Goal: Transaction & Acquisition: Purchase product/service

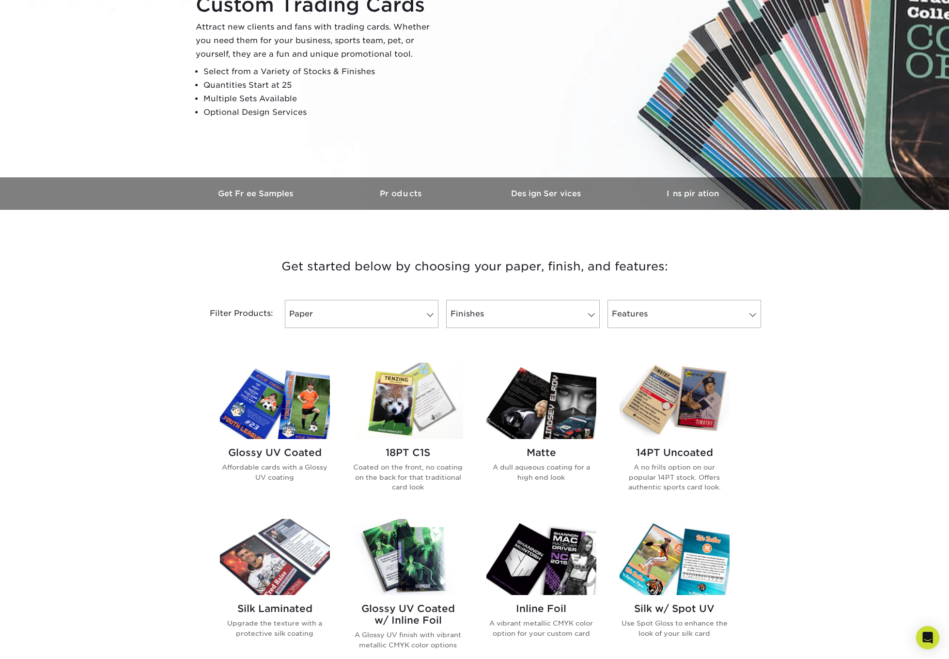
scroll to position [138, 0]
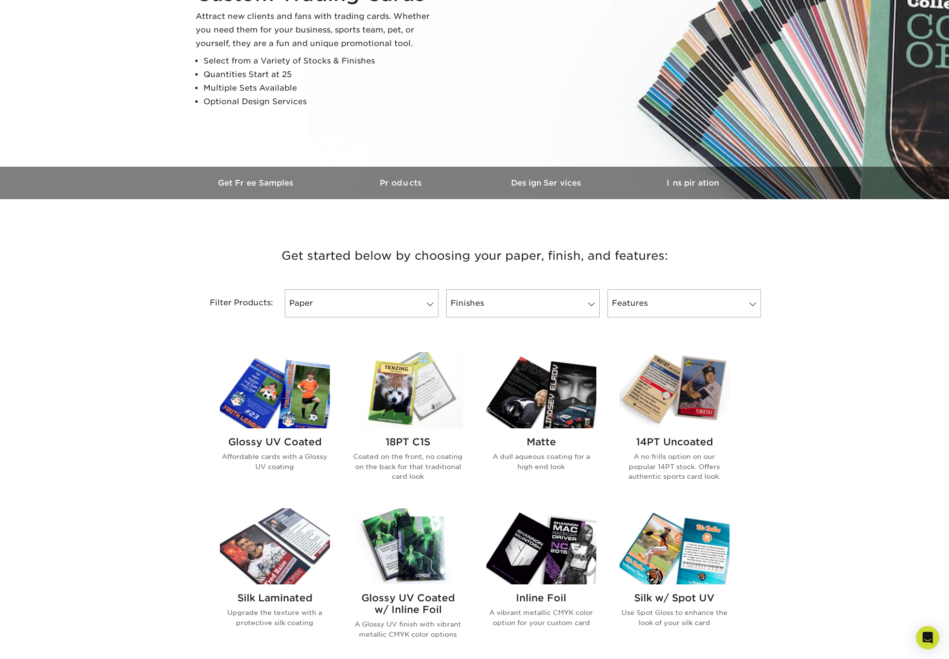
click at [283, 538] on img at bounding box center [275, 546] width 110 height 76
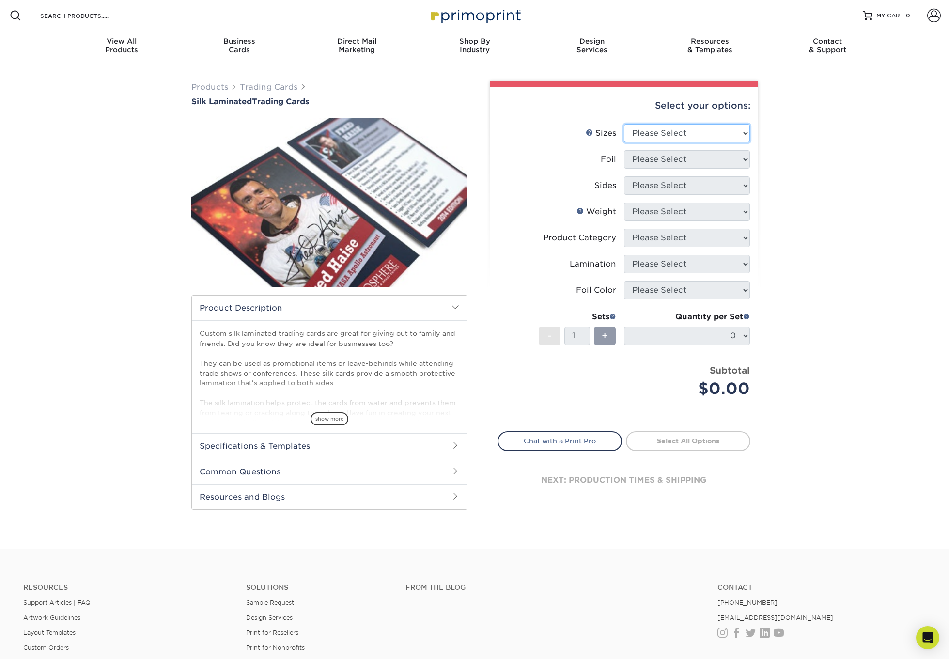
select select "2.50x3.50"
select select "0"
select select "13abbda7-1d64-4f25-8bb2-c179b224825d"
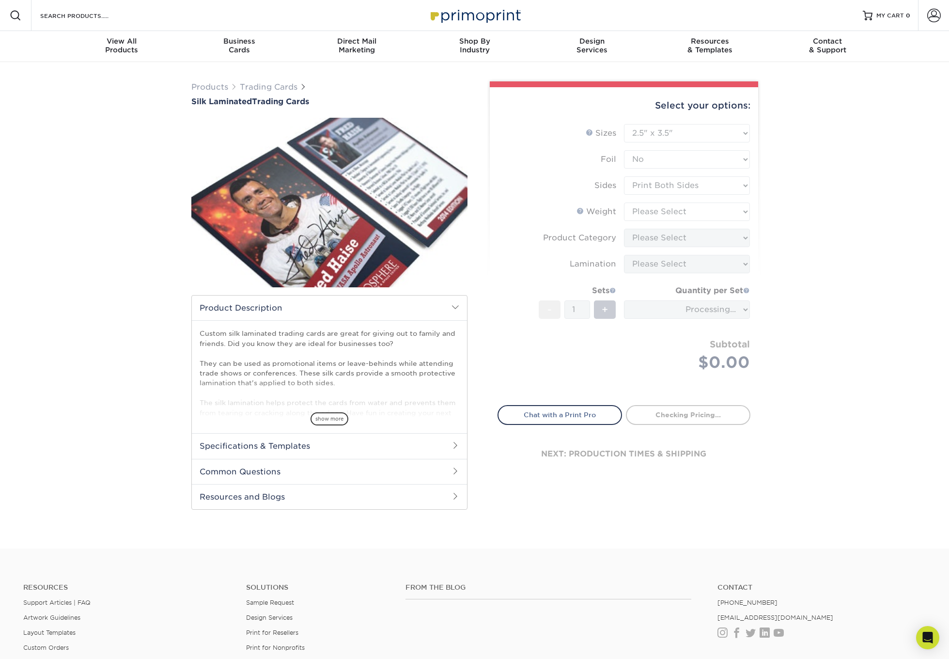
click at [661, 218] on form "Sizes Help Sizes Please Select 2.5" x 3.5" Foil Please Select No Yes -" at bounding box center [624, 259] width 253 height 270
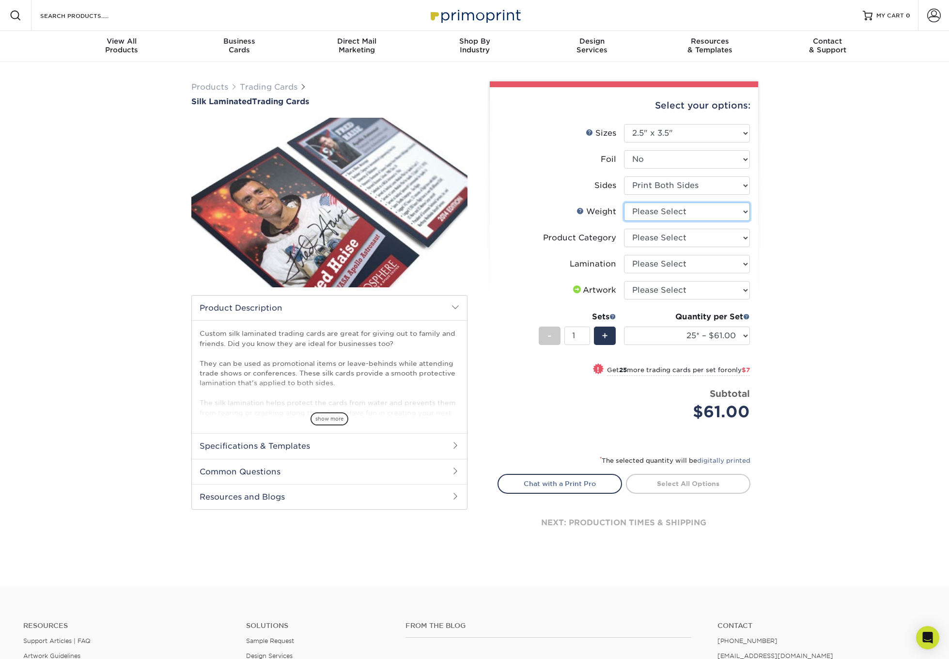
select select "16PT"
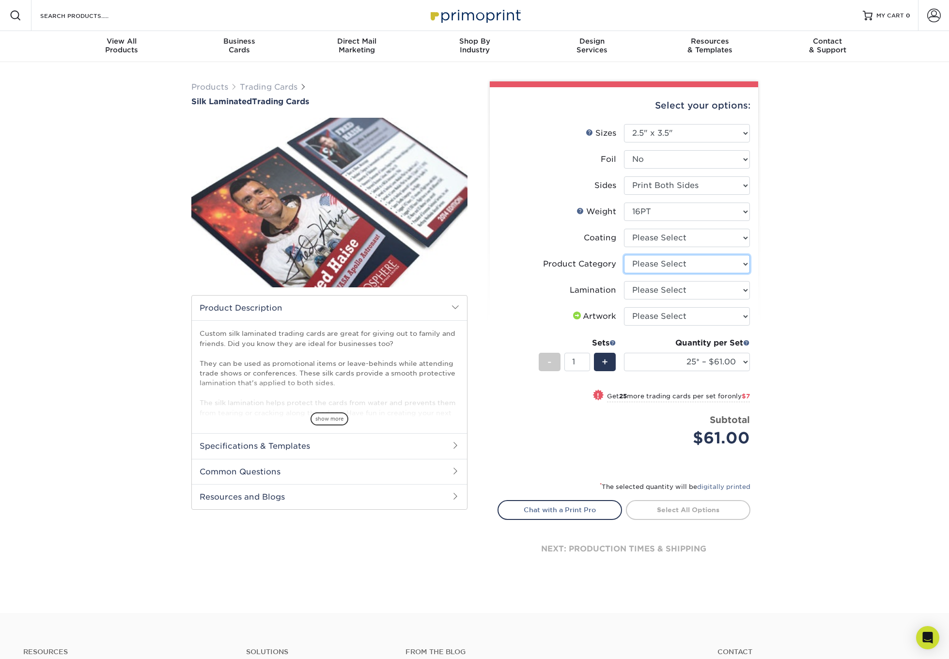
select select "c2f9bce9-36c2-409d-b101-c29d9d031e18"
select select "ccacb42f-45f7-42d3-bbd3-7c8421cf37f0"
select select "3e7618de-abca-4bda-9f97-8b9129e913d8"
select select "-1"
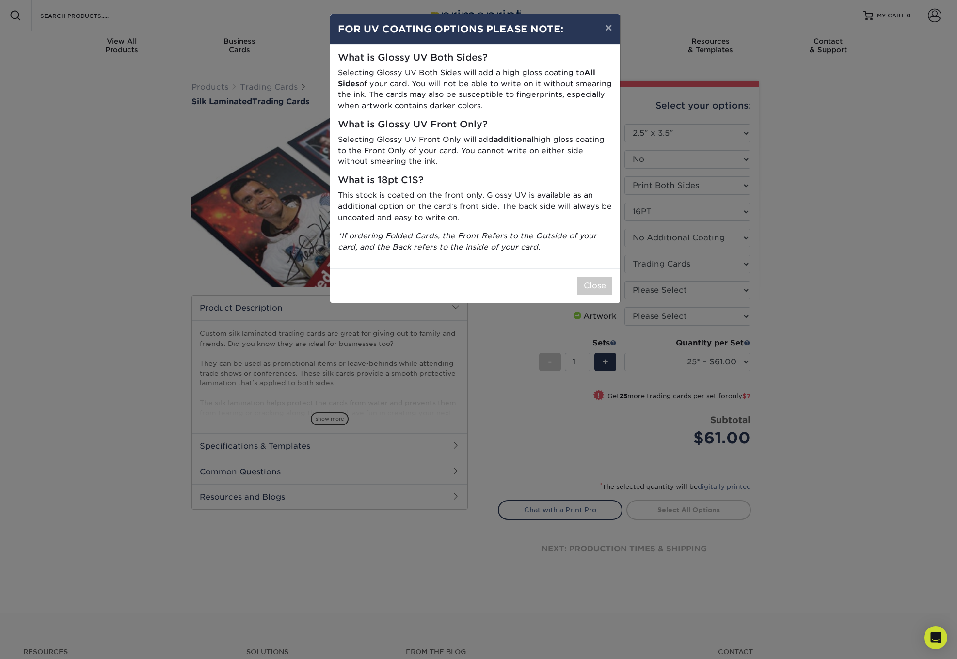
click at [586, 292] on div "Close" at bounding box center [475, 285] width 290 height 34
click at [606, 285] on button "Close" at bounding box center [594, 286] width 35 height 18
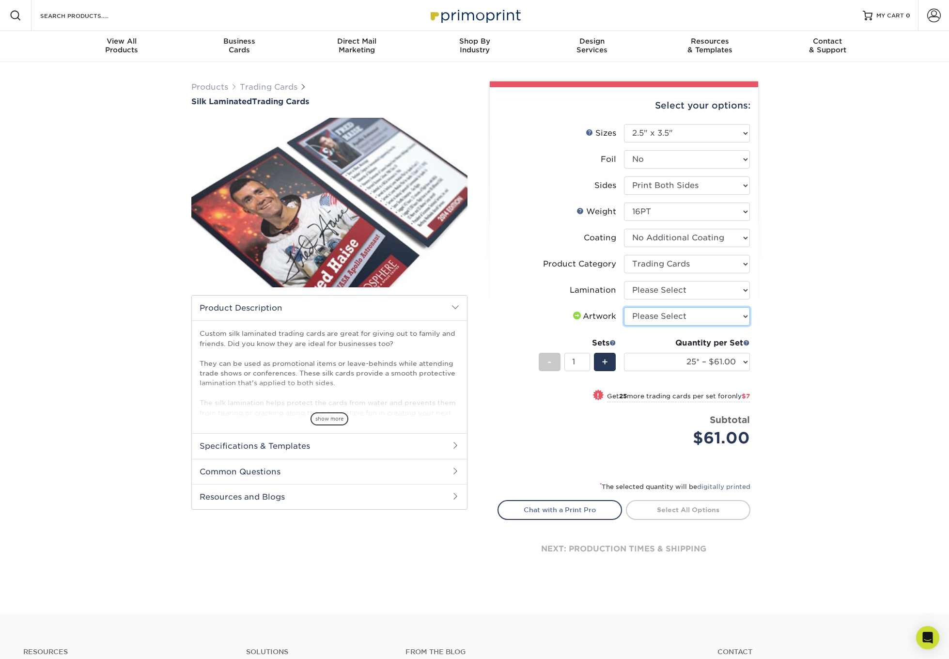
select select "upload"
click at [341, 422] on span "show more" at bounding box center [330, 418] width 38 height 13
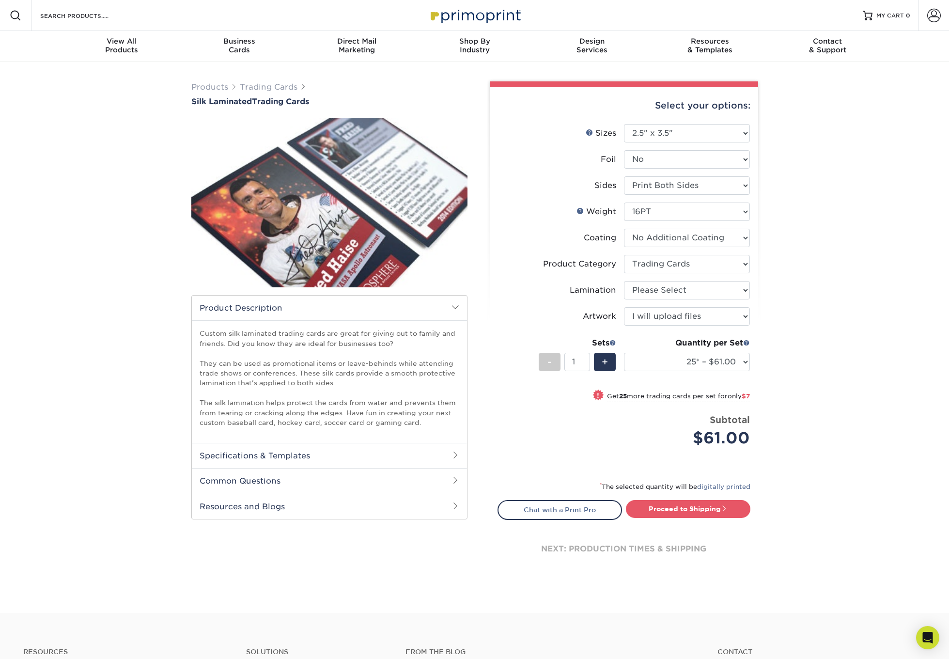
click at [346, 482] on h2 "Common Questions" at bounding box center [329, 480] width 275 height 25
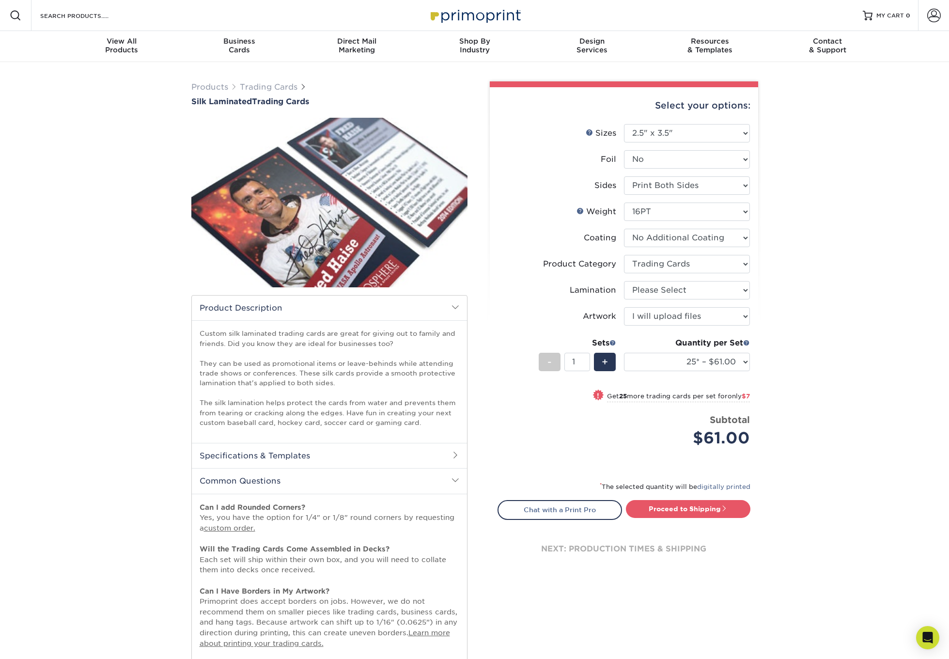
click at [839, 533] on div "Products Trading Cards Silk Laminated Trading Cards show more Templates" at bounding box center [474, 416] width 949 height 708
drag, startPoint x: 836, startPoint y: 613, endPoint x: 835, endPoint y: 644, distance: 31.5
click at [835, 645] on div "Products Trading Cards Silk Laminated Trading Cards show more Templates" at bounding box center [474, 416] width 949 height 708
click at [834, 594] on div "Products Trading Cards Silk Laminated Trading Cards show more Templates" at bounding box center [474, 416] width 949 height 708
drag, startPoint x: 355, startPoint y: 584, endPoint x: 352, endPoint y: 600, distance: 16.2
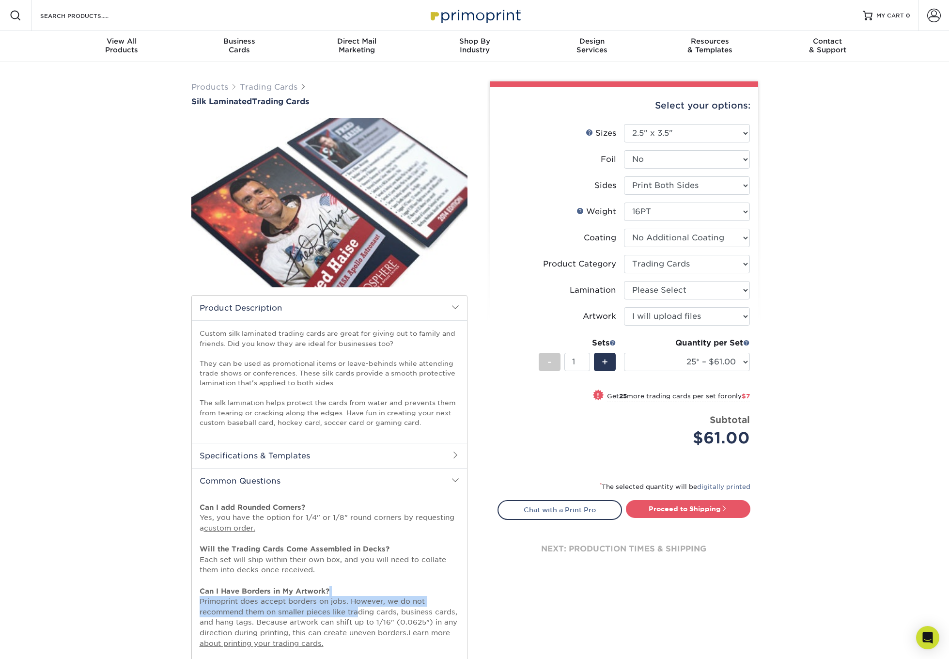
click at [352, 600] on p "Can I add Rounded Corners? Yes, you have the option for 1/4" or 1/8" round corn…" at bounding box center [330, 591] width 260 height 178
click at [354, 602] on p "Can I add Rounded Corners? Yes, you have the option for 1/4" or 1/8" round corn…" at bounding box center [330, 591] width 260 height 178
click at [348, 610] on p "Can I add Rounded Corners? Yes, you have the option for 1/4" or 1/8" round corn…" at bounding box center [330, 591] width 260 height 178
drag, startPoint x: 511, startPoint y: 622, endPoint x: 513, endPoint y: 653, distance: 31.1
click at [513, 653] on div "Select your options: Sizes Help Sizes Please Select 2.5" x 3.5" Foil No -" at bounding box center [620, 412] width 291 height 662
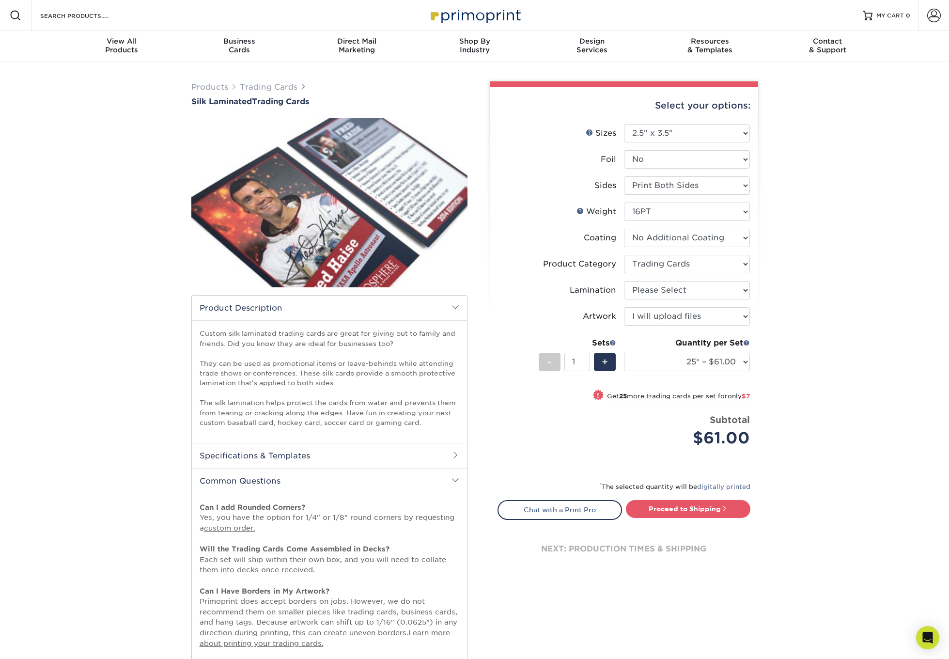
click at [513, 648] on div "Select your options: Sizes Help Sizes Please Select 2.5" x 3.5" Foil No -" at bounding box center [620, 412] width 291 height 662
drag, startPoint x: 516, startPoint y: 641, endPoint x: 515, endPoint y: 652, distance: 11.2
click at [517, 657] on div "Select your options: Sizes Help Sizes Please Select 2.5" x 3.5" Foil No -" at bounding box center [620, 412] width 291 height 662
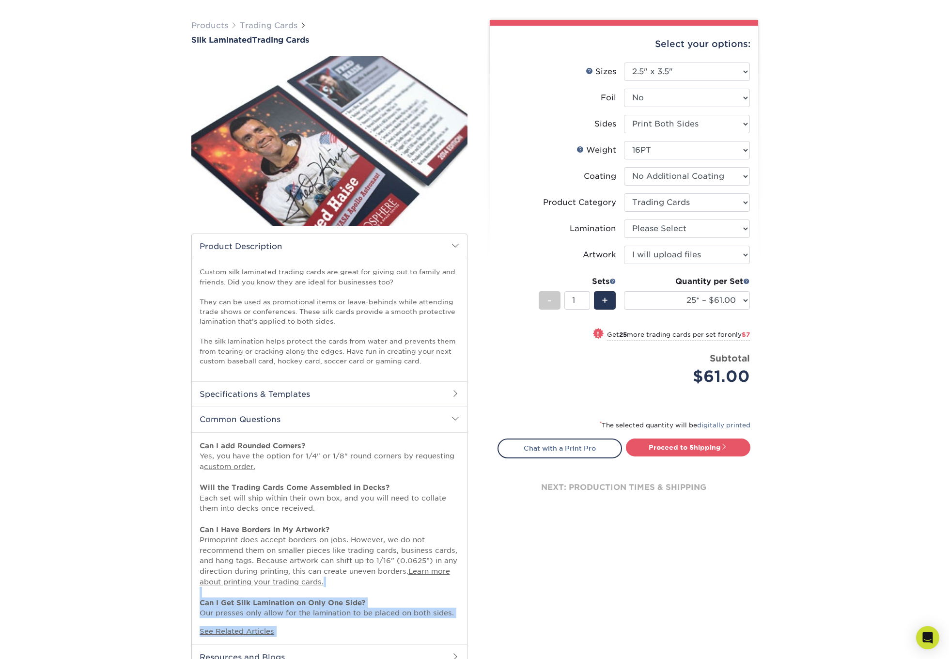
scroll to position [68, 0]
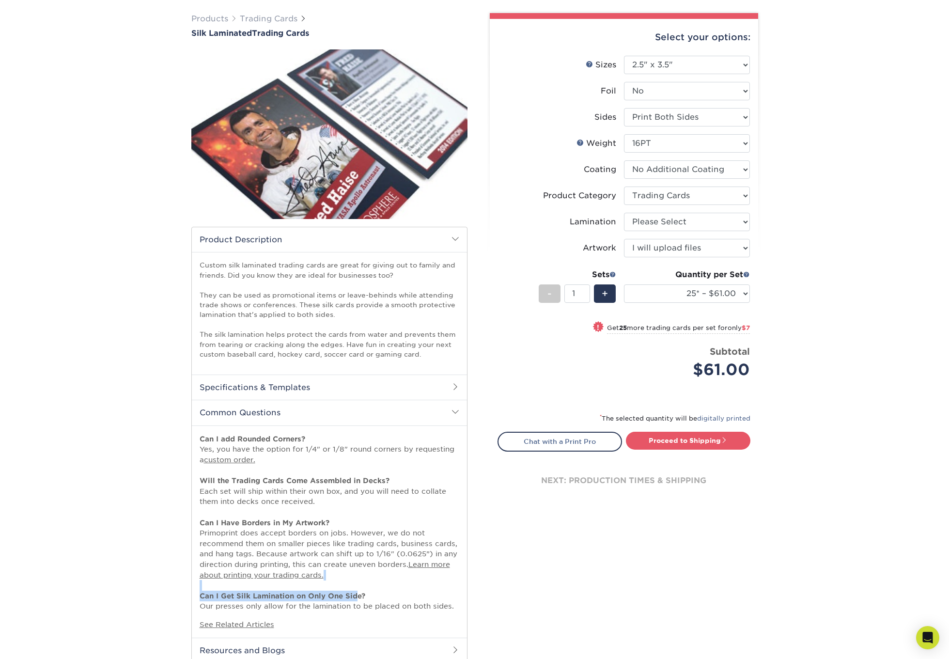
drag, startPoint x: 360, startPoint y: 631, endPoint x: 354, endPoint y: 586, distance: 45.4
click at [354, 587] on p "Can I add Rounded Corners? Yes, you have the option for 1/4" or 1/8" round corn…" at bounding box center [330, 523] width 260 height 178
drag, startPoint x: 361, startPoint y: 569, endPoint x: 358, endPoint y: 552, distance: 17.3
click at [361, 569] on p "Can I add Rounded Corners? Yes, you have the option for 1/4" or 1/8" round corn…" at bounding box center [330, 523] width 260 height 178
drag, startPoint x: 326, startPoint y: 502, endPoint x: 306, endPoint y: 493, distance: 21.7
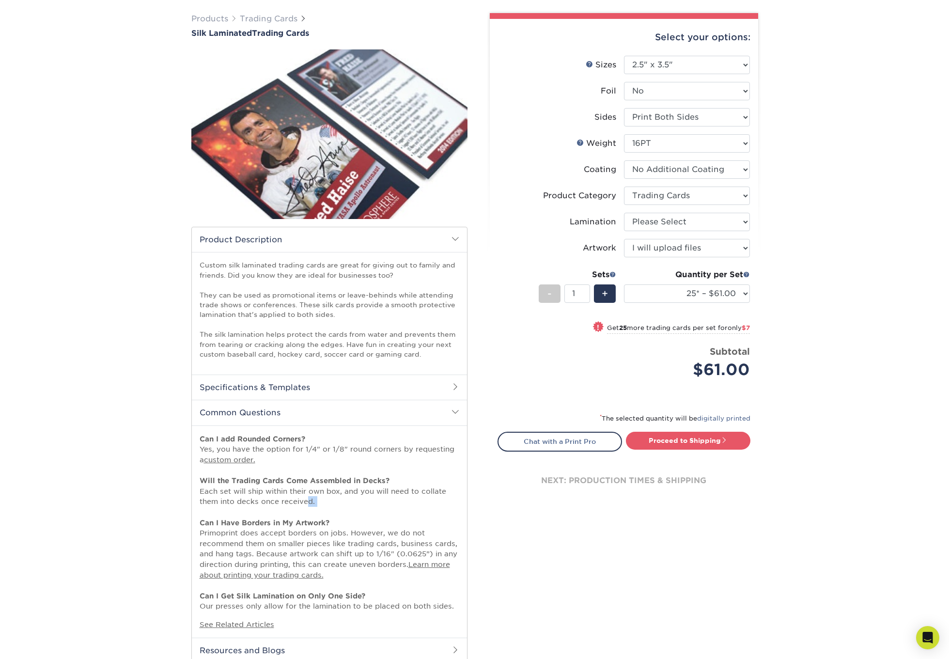
click at [306, 493] on p "Can I add Rounded Corners? Yes, you have the option for 1/4" or 1/8" round corn…" at bounding box center [330, 523] width 260 height 178
click at [289, 492] on p "Can I add Rounded Corners? Yes, you have the option for 1/4" or 1/8" round corn…" at bounding box center [330, 523] width 260 height 178
click at [276, 492] on p "Can I add Rounded Corners? Yes, you have the option for 1/4" or 1/8" round corn…" at bounding box center [330, 523] width 260 height 178
click at [323, 397] on h2 "Specifications & Templates" at bounding box center [329, 387] width 275 height 25
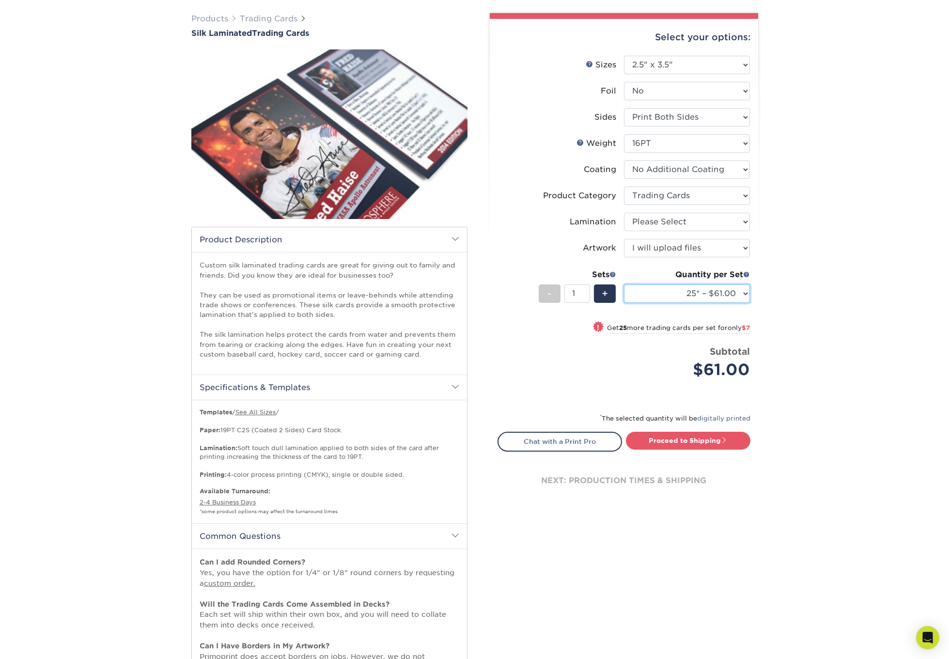
select select "10000 – $605.00"
